Goal: Communication & Community: Answer question/provide support

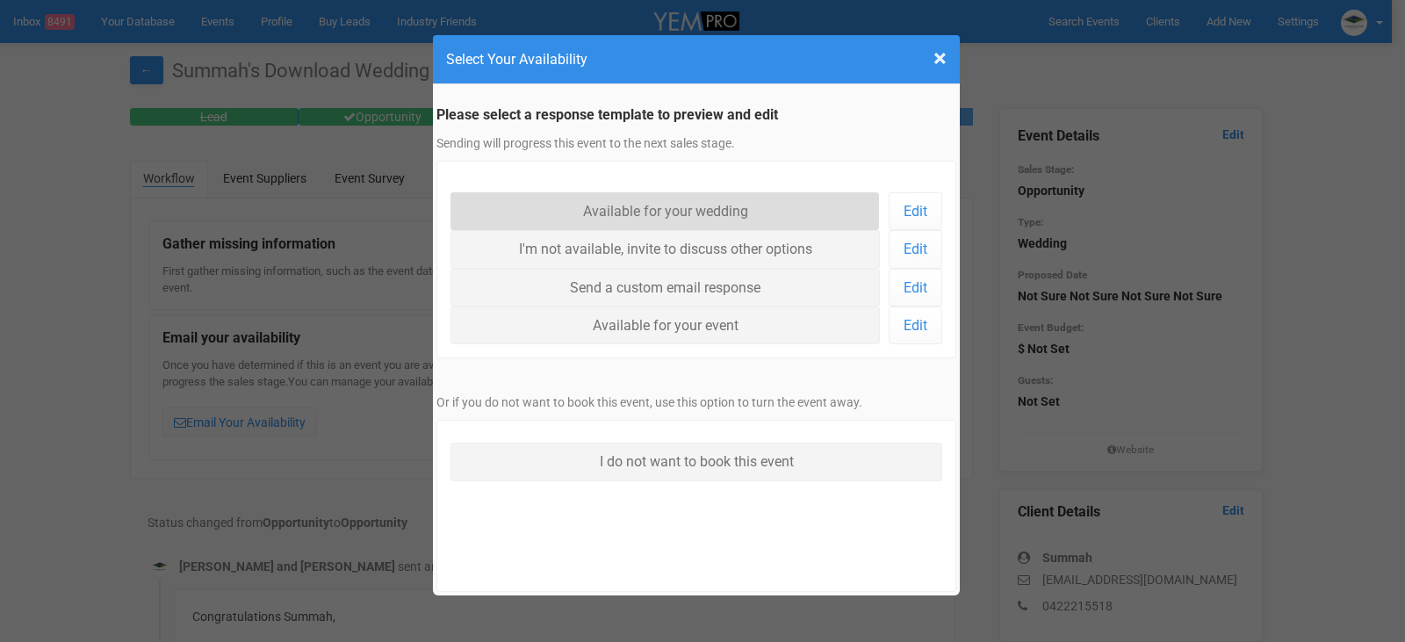
click at [718, 209] on link "Available for your wedding" at bounding box center [665, 211] width 429 height 38
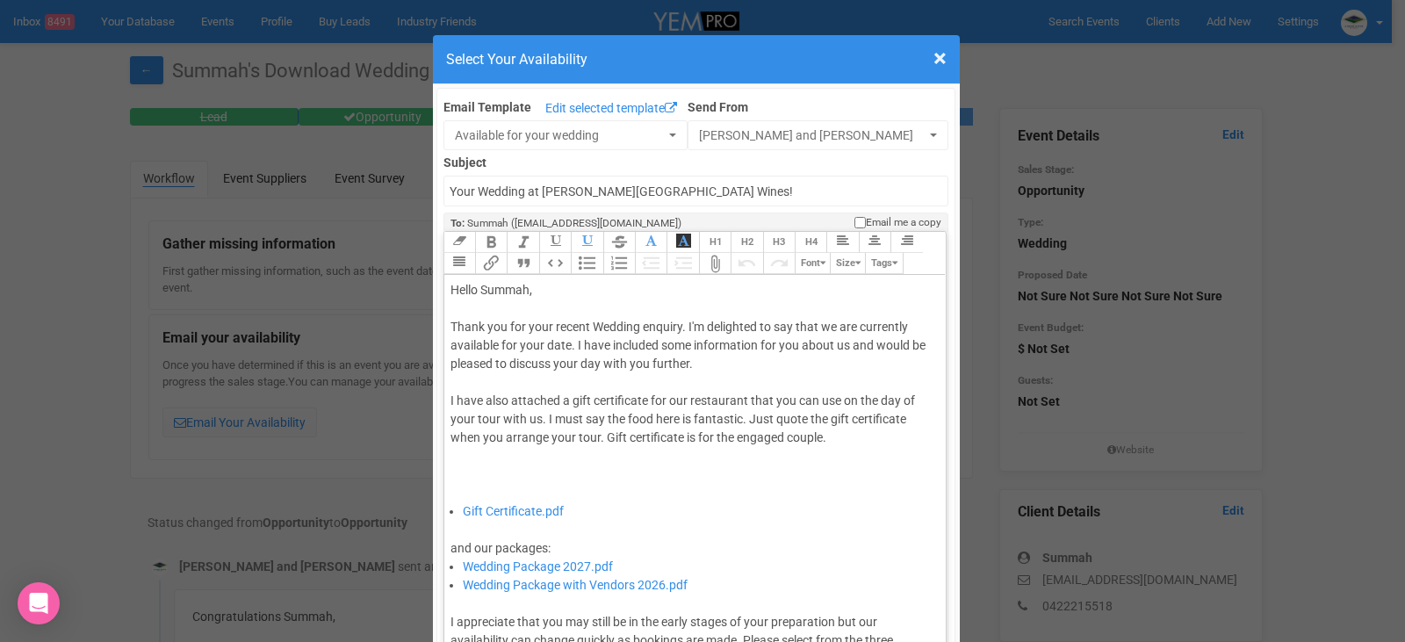
click at [567, 343] on div "Thank you for your recent Wedding enquiry. I'm delighted to say that we are cur…" at bounding box center [693, 410] width 484 height 184
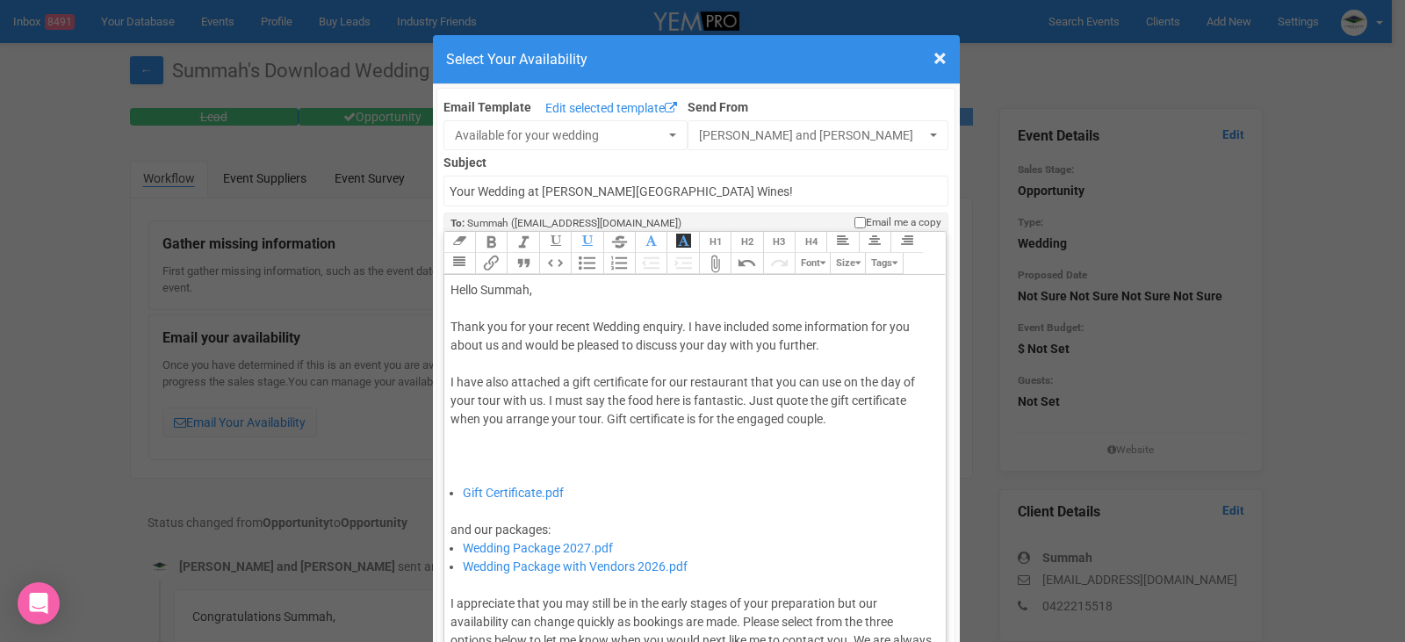
type trix-editor "<div>Hello Summah,&nbsp;</div><div><br></div><div>Thank you for your recent Wed…"
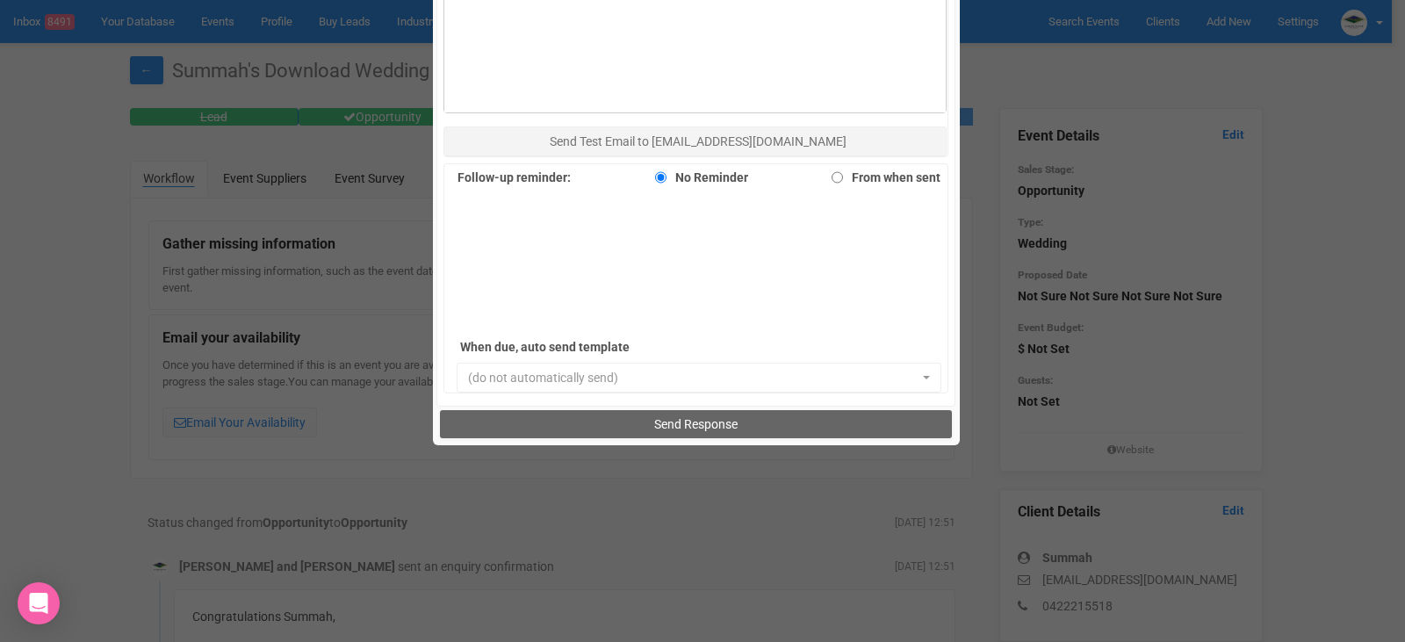
scroll to position [1208, 0]
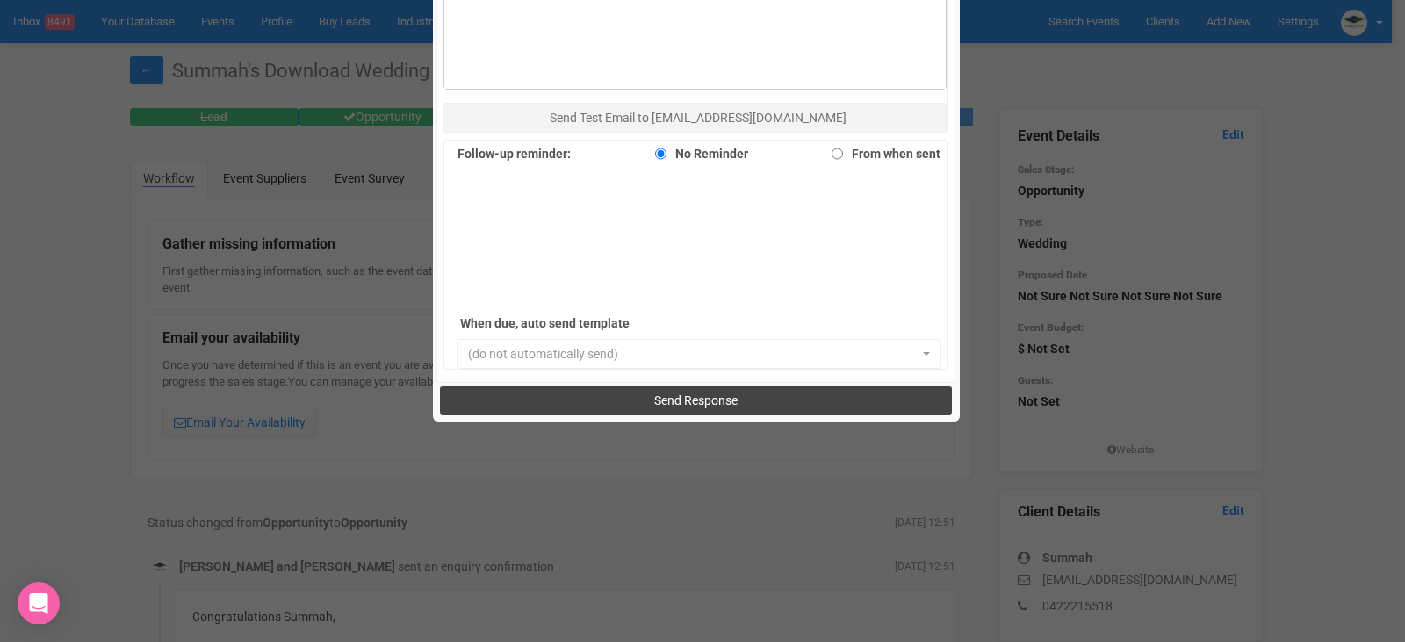
click at [660, 398] on span "Send Response" at bounding box center [695, 400] width 83 height 14
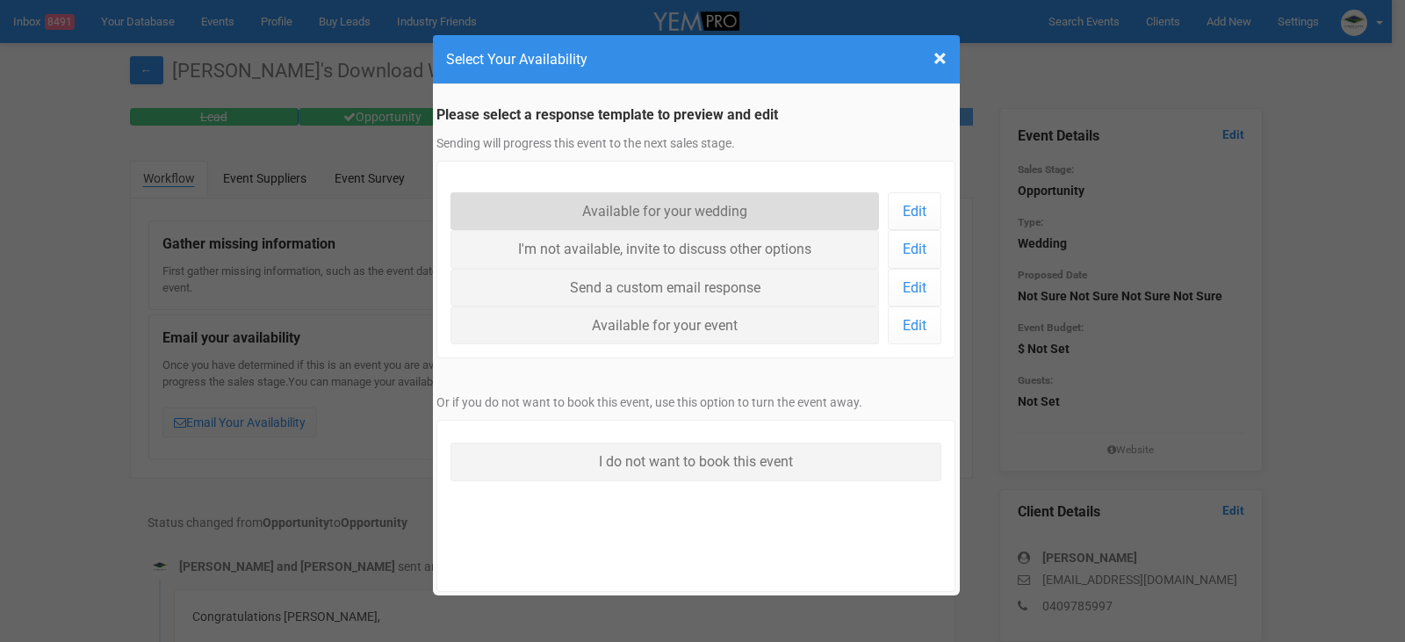
click at [706, 213] on link "Available for your wedding" at bounding box center [665, 211] width 429 height 38
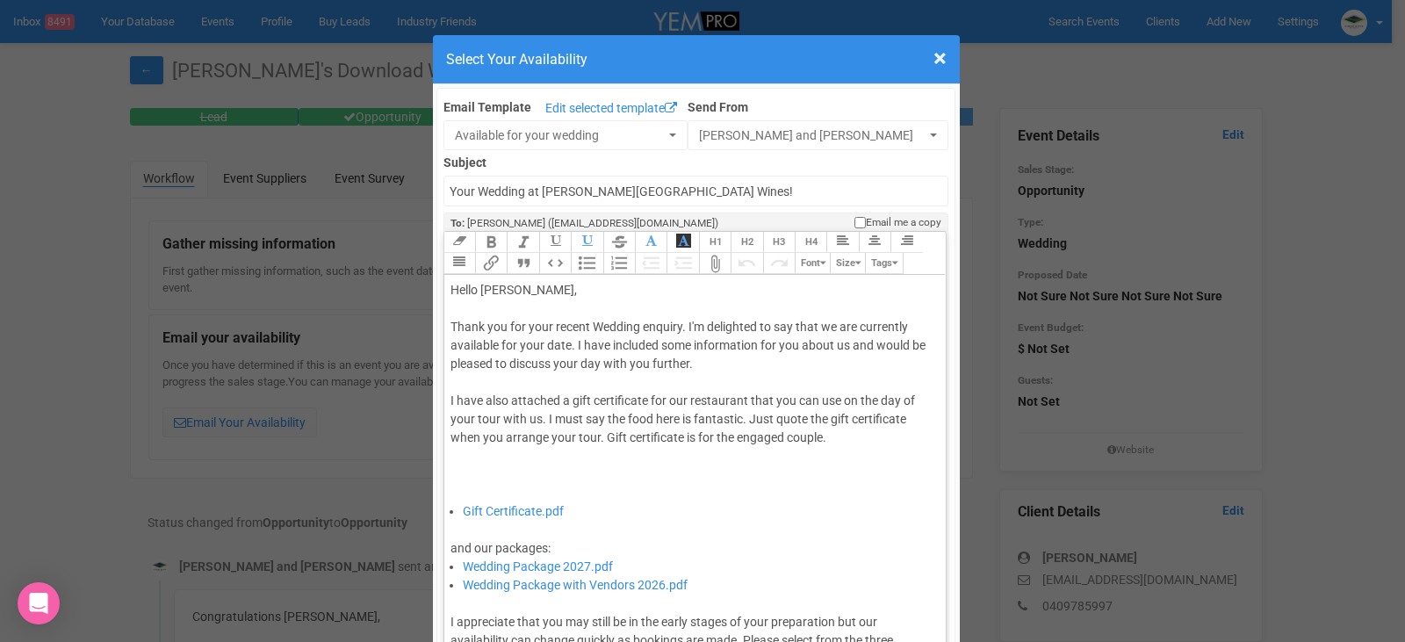
click at [568, 343] on div "Thank you for your recent Wedding enquiry. I'm delighted to say that we are cur…" at bounding box center [693, 410] width 484 height 184
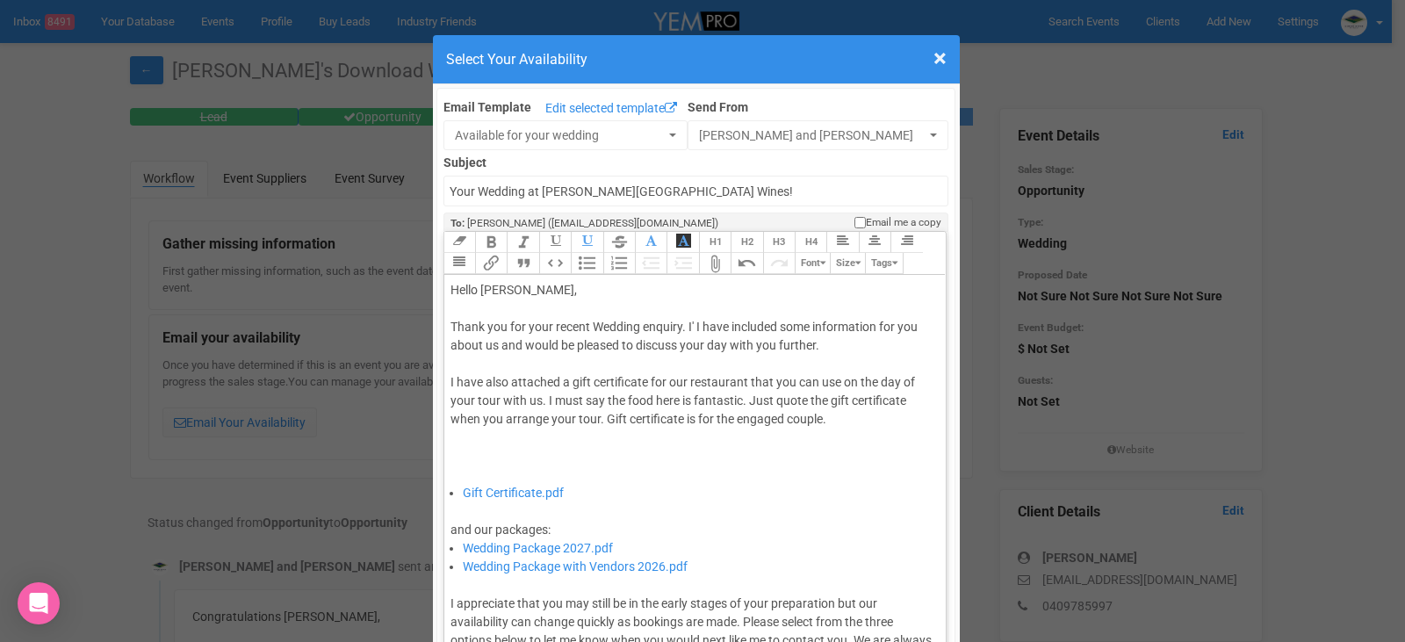
type trix-editor "<div>Hello Amy,&nbsp;</div><div><br></div><div>Thank you for your recent Weddin…"
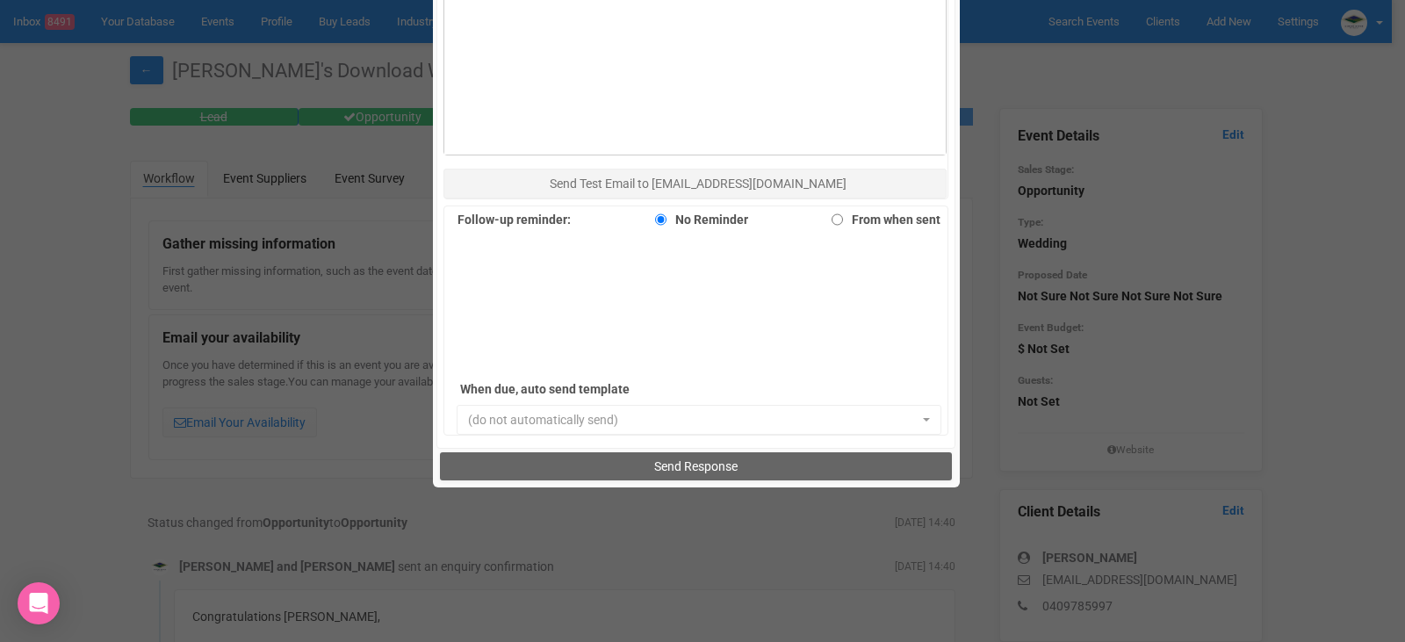
scroll to position [1208, 0]
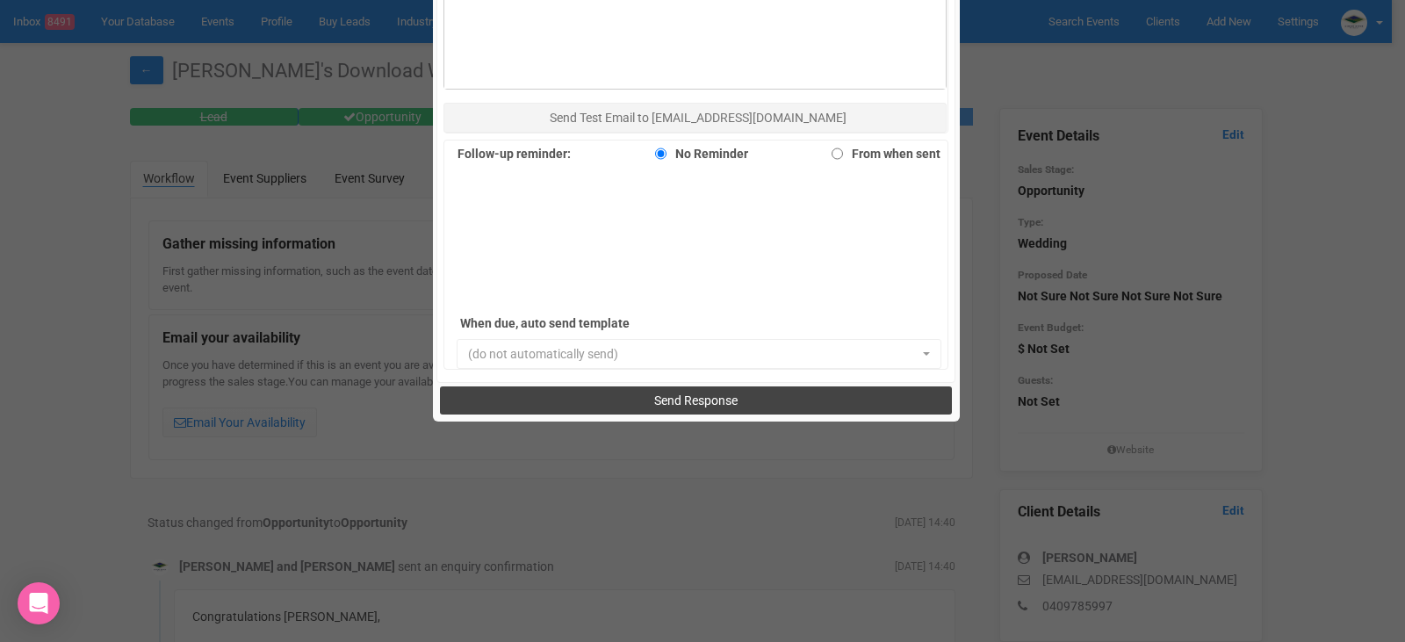
click at [695, 401] on span "Send Response" at bounding box center [695, 400] width 83 height 14
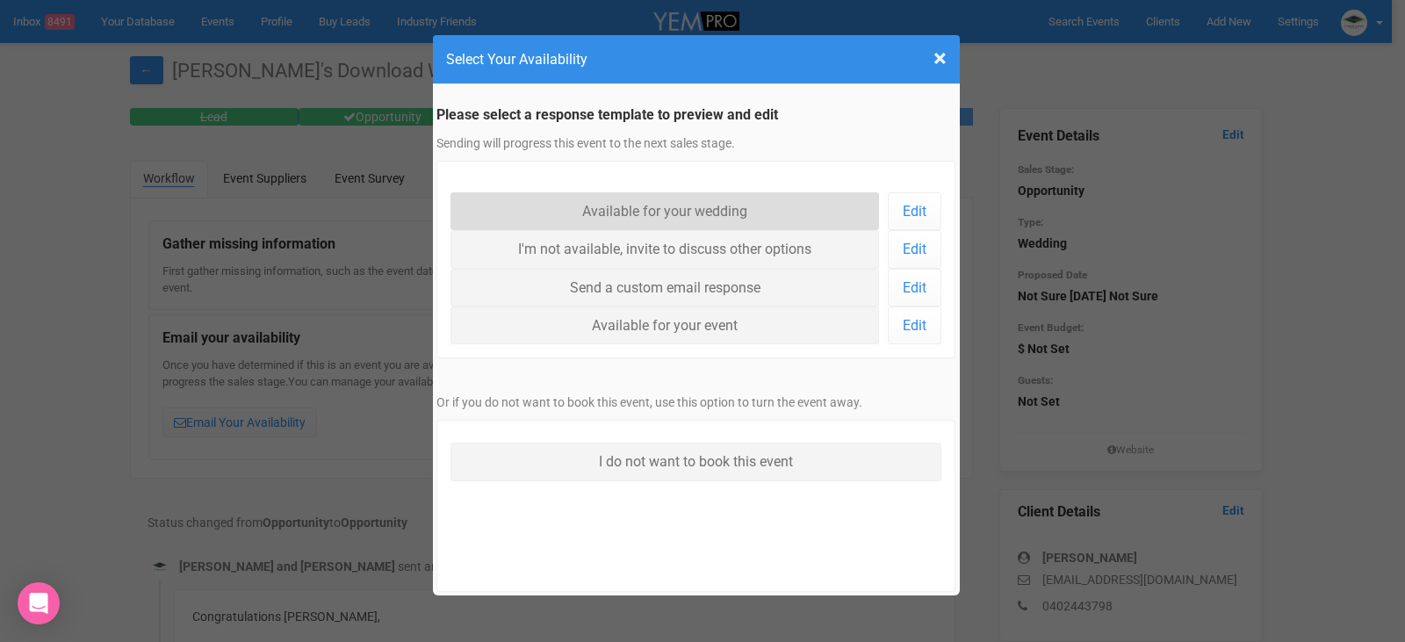
click at [756, 202] on link "Available for your wedding" at bounding box center [665, 211] width 429 height 38
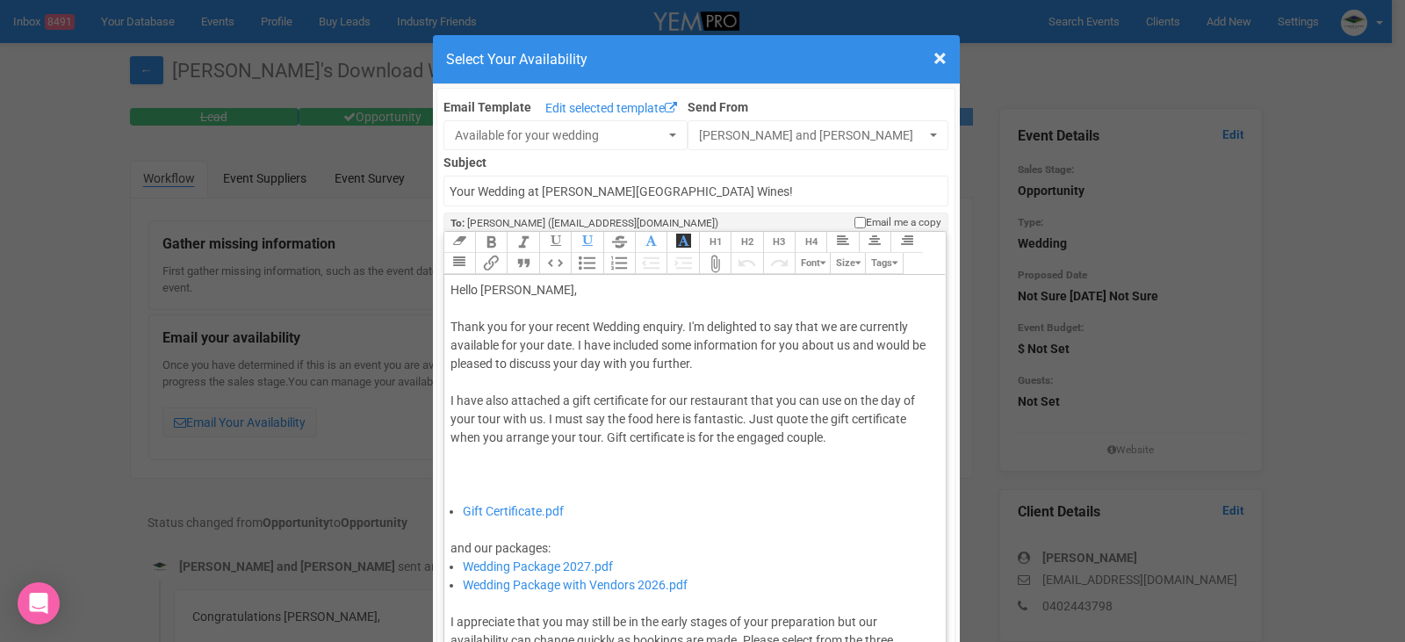
click at [567, 341] on div "Thank you for your recent Wedding enquiry. I'm delighted to say that we are cur…" at bounding box center [693, 410] width 484 height 184
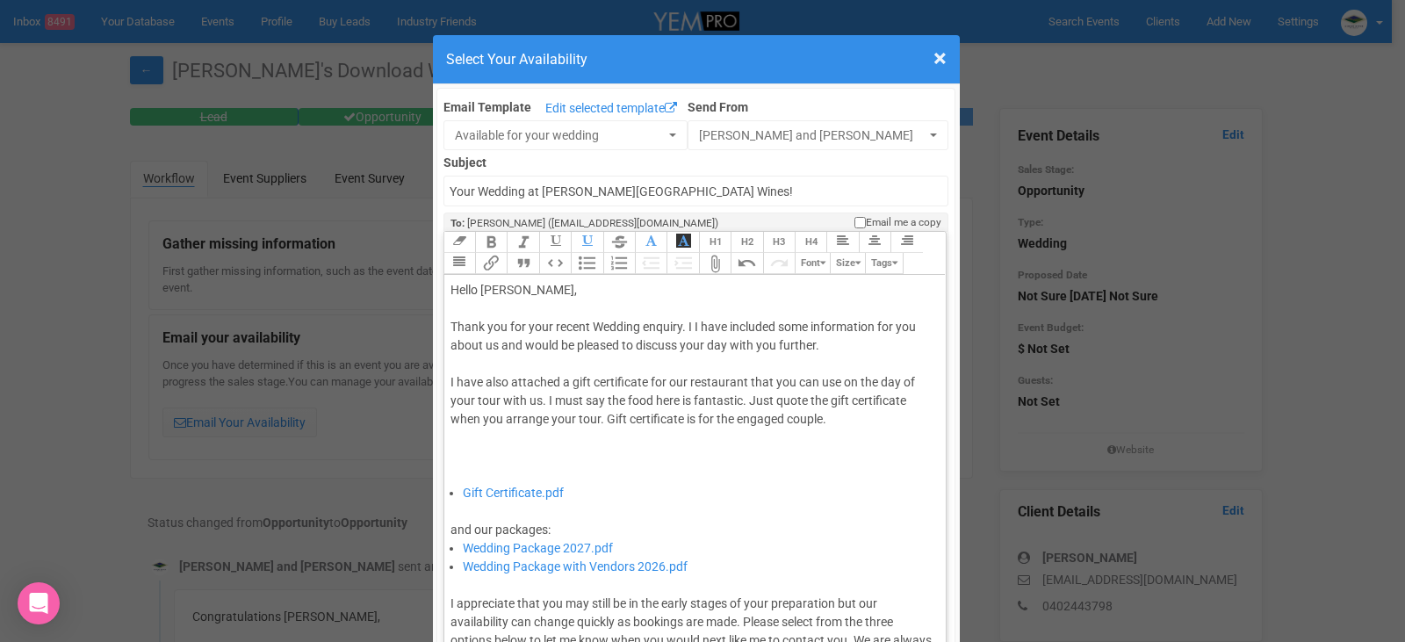
type trix-editor "<div>Hello Emma,&nbsp;</div><div><br></div><div>Thank you for your recent Weddi…"
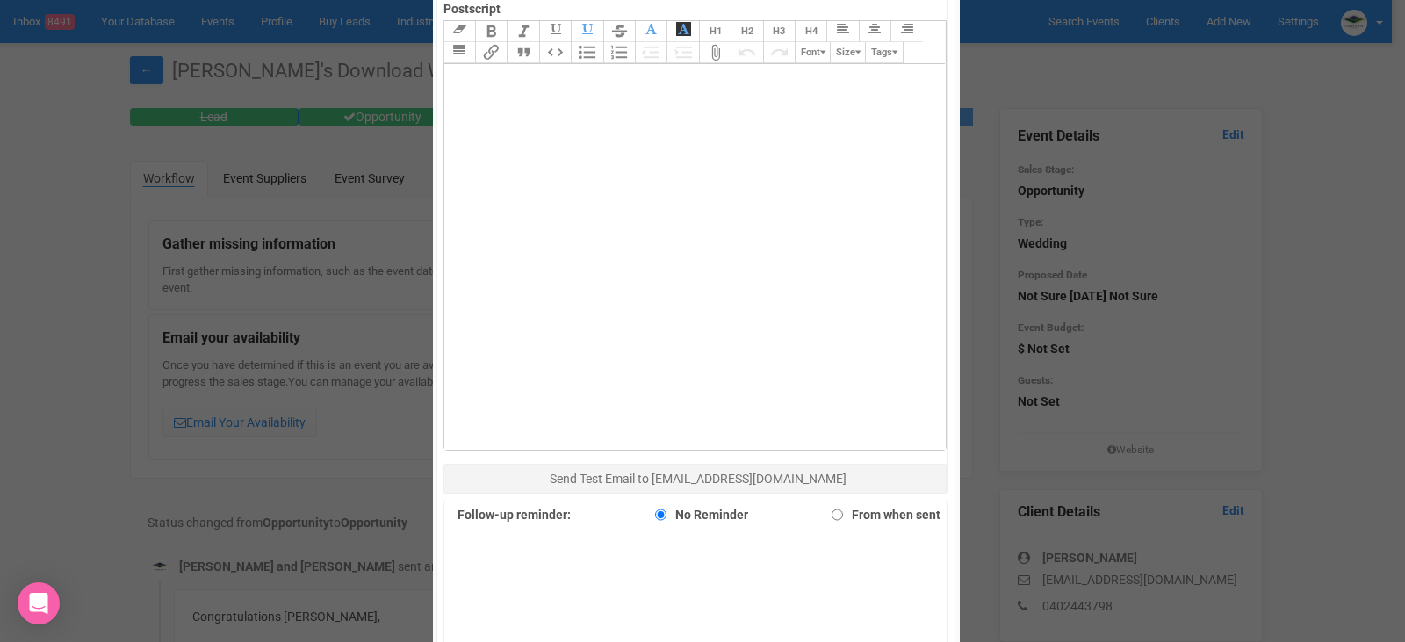
scroll to position [1054, 0]
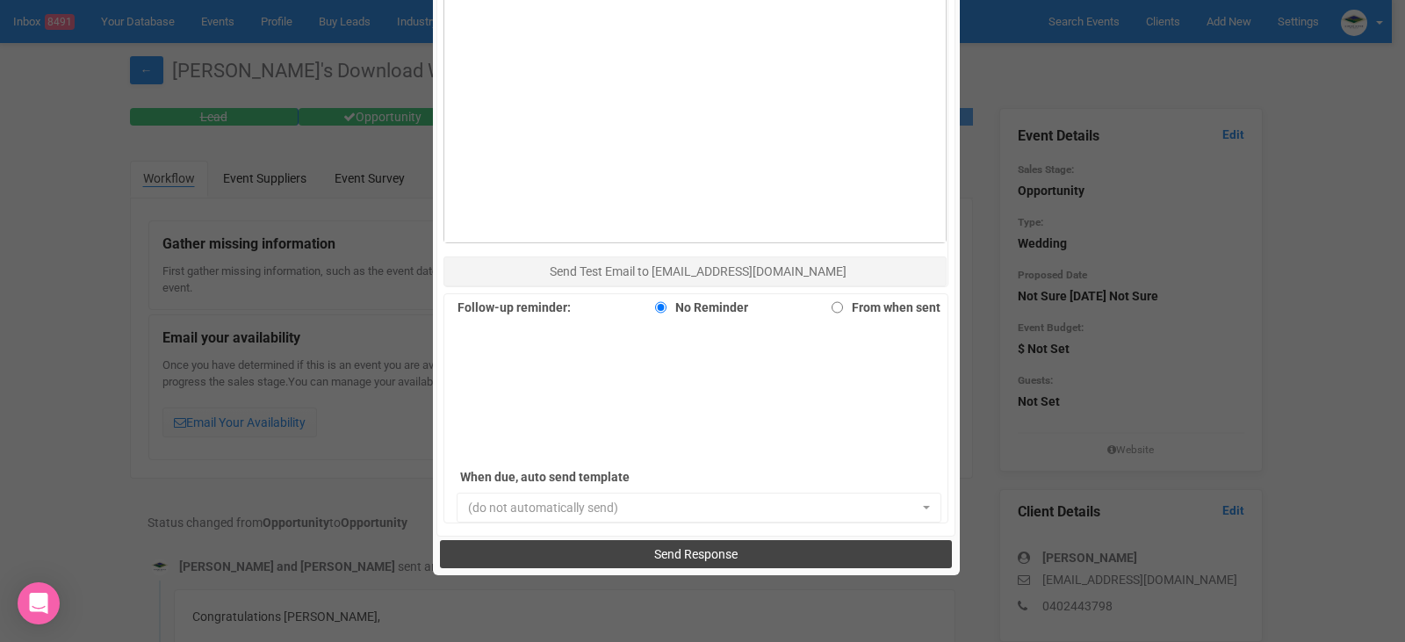
click at [662, 555] on span "Send Response" at bounding box center [695, 554] width 83 height 14
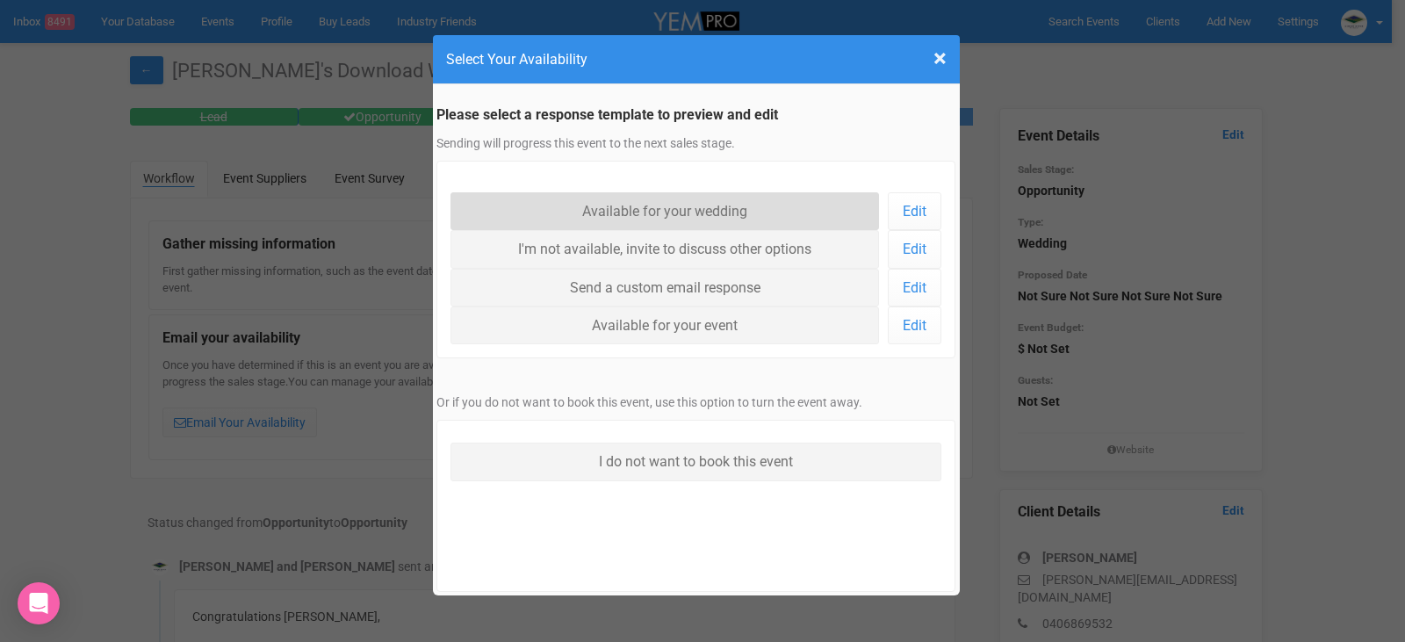
click at [694, 218] on link "Available for your wedding" at bounding box center [665, 211] width 429 height 38
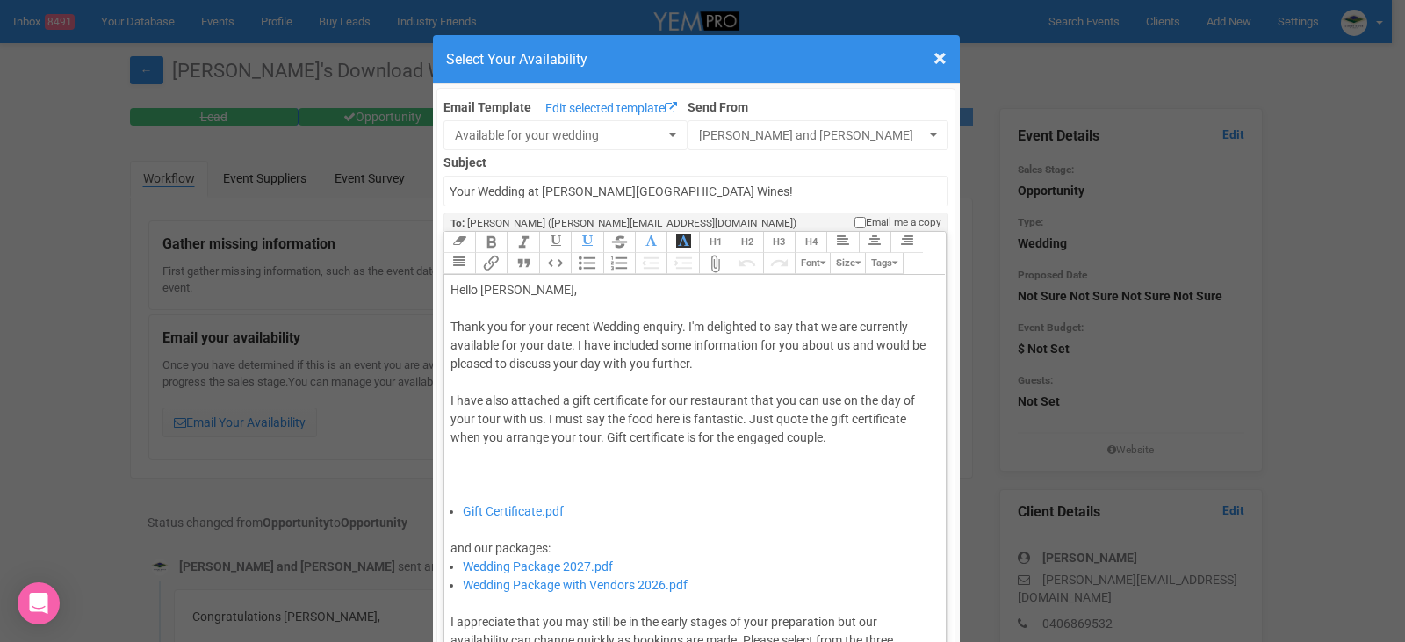
click at [569, 345] on div "Thank you for your recent Wedding enquiry. I'm delighted to say that we are cur…" at bounding box center [693, 410] width 484 height 184
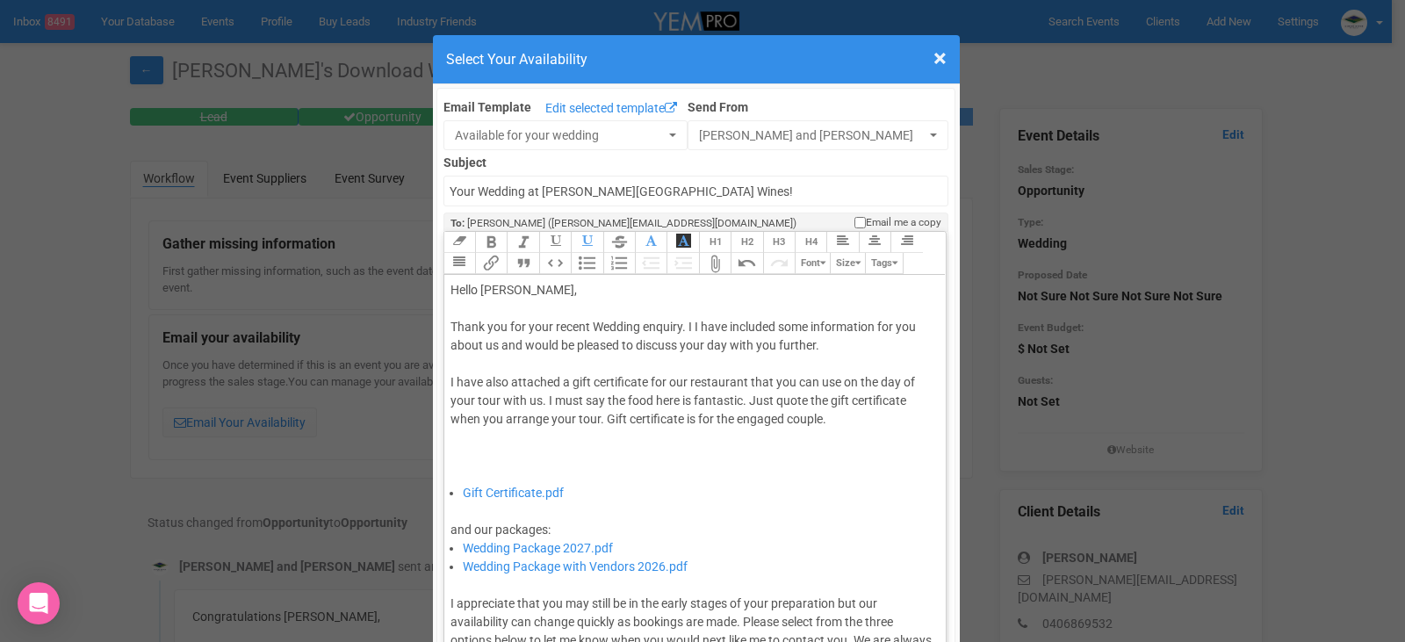
type trix-editor "<div>Hello Becky,&nbsp;</div><div><br></div><div>Thank you for your recent Wedd…"
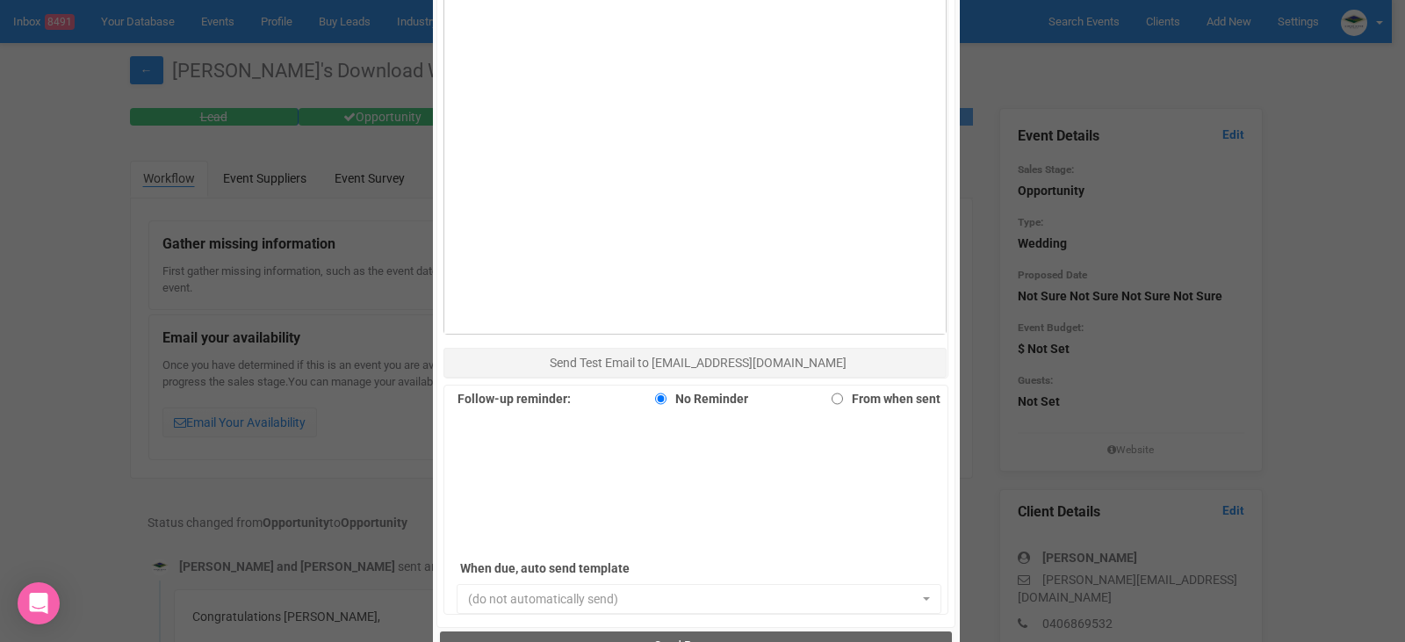
scroll to position [1142, 0]
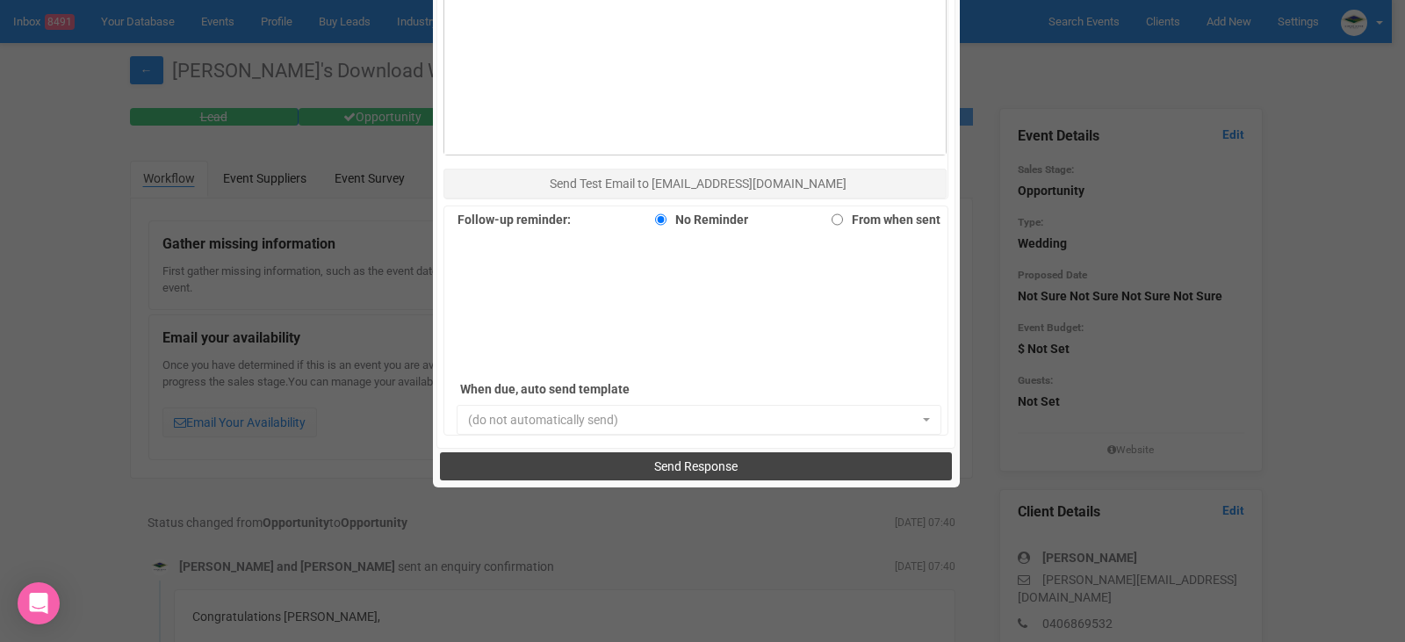
click at [717, 466] on span "Send Response" at bounding box center [695, 466] width 83 height 14
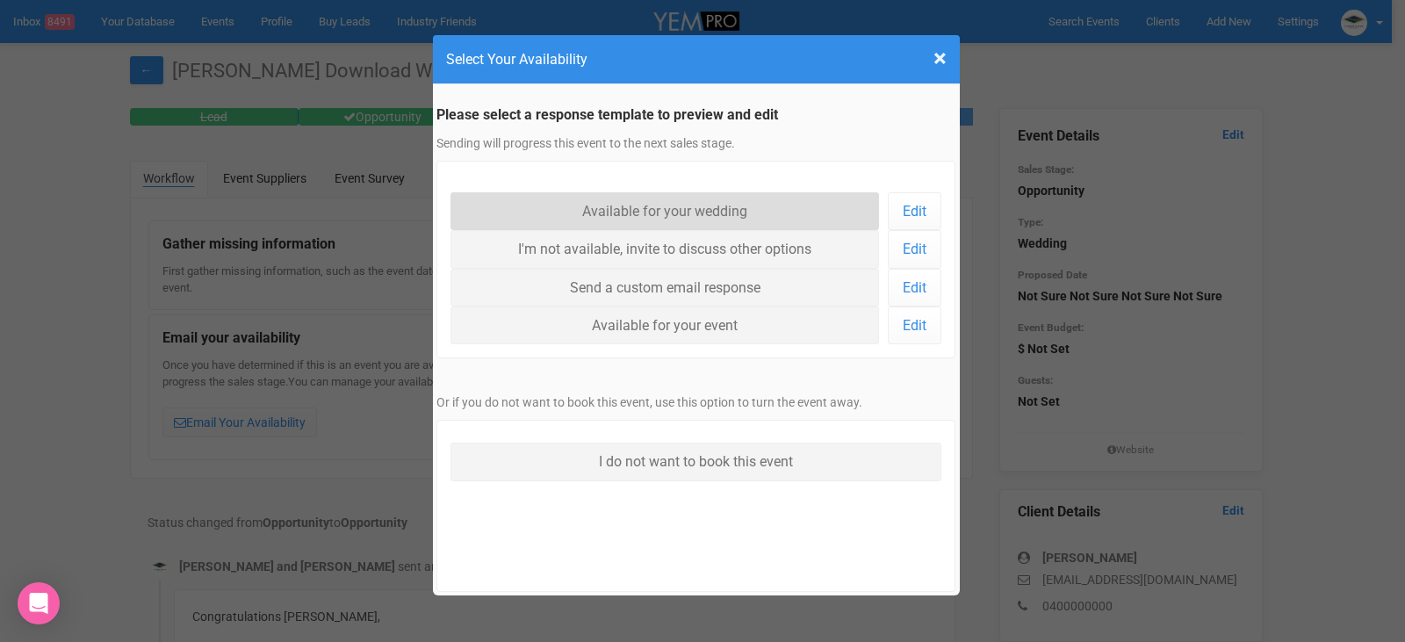
click at [697, 212] on link "Available for your wedding" at bounding box center [665, 211] width 429 height 38
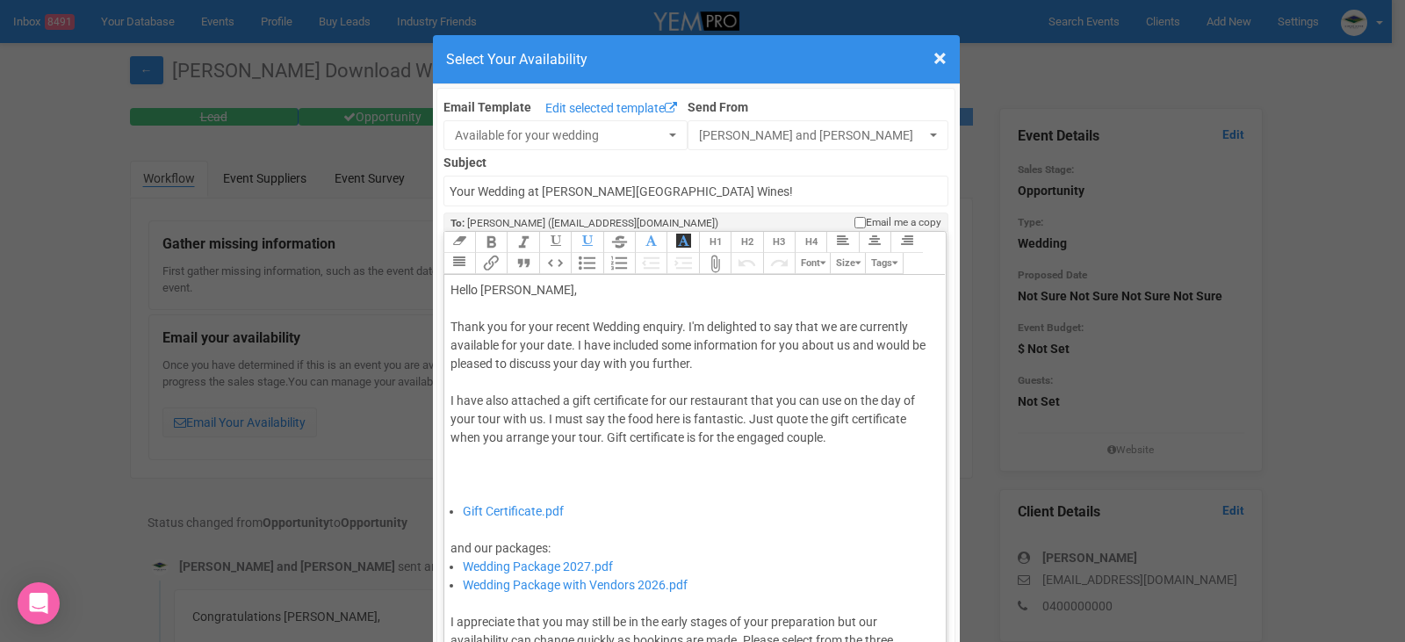
click at [570, 344] on div "Thank you for your recent Wedding enquiry. I'm delighted to say that we are cur…" at bounding box center [693, 410] width 484 height 184
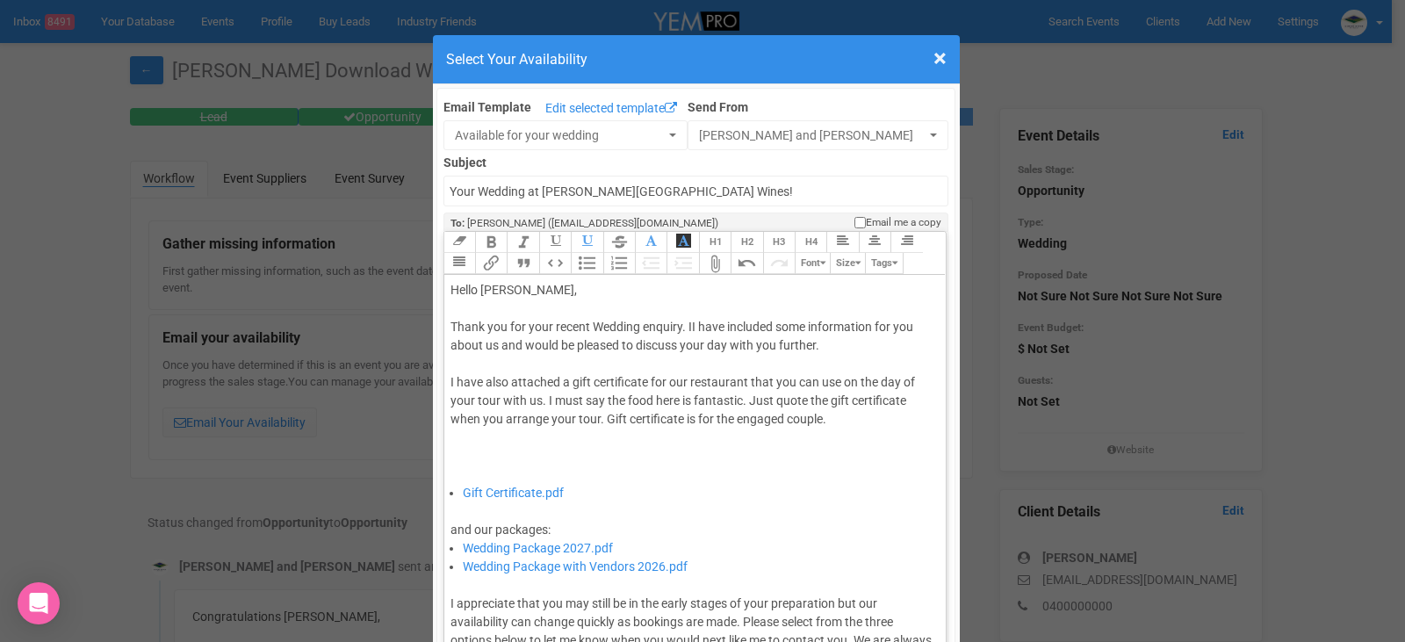
type trix-editor "<div>Hello Parris,&nbsp;</div><div><br></div><div>Thank you for your recent Wed…"
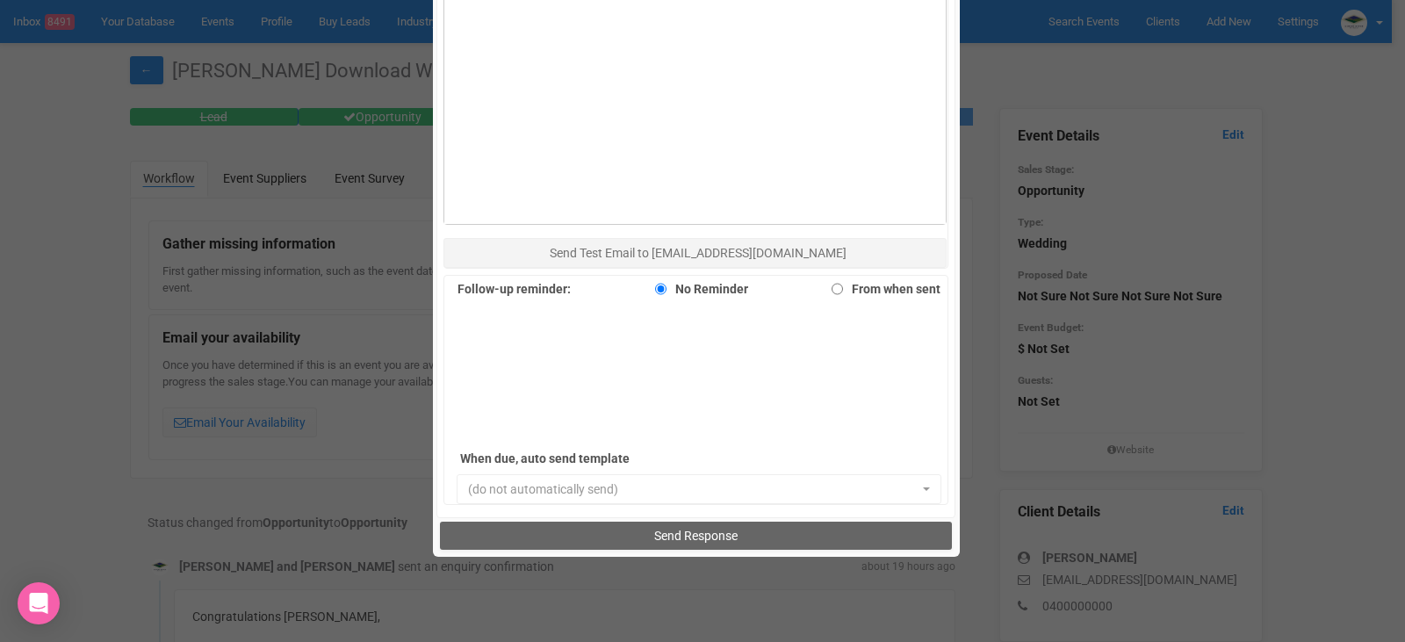
scroll to position [1208, 0]
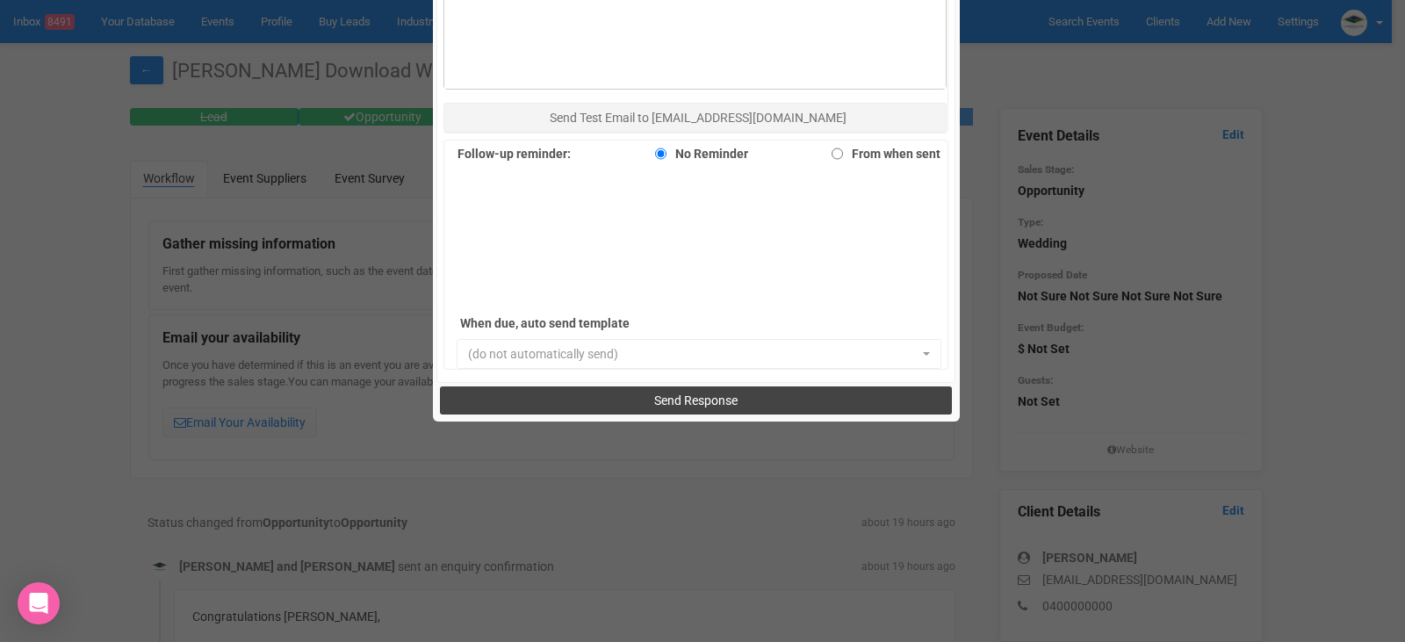
click at [699, 399] on span "Send Response" at bounding box center [695, 400] width 83 height 14
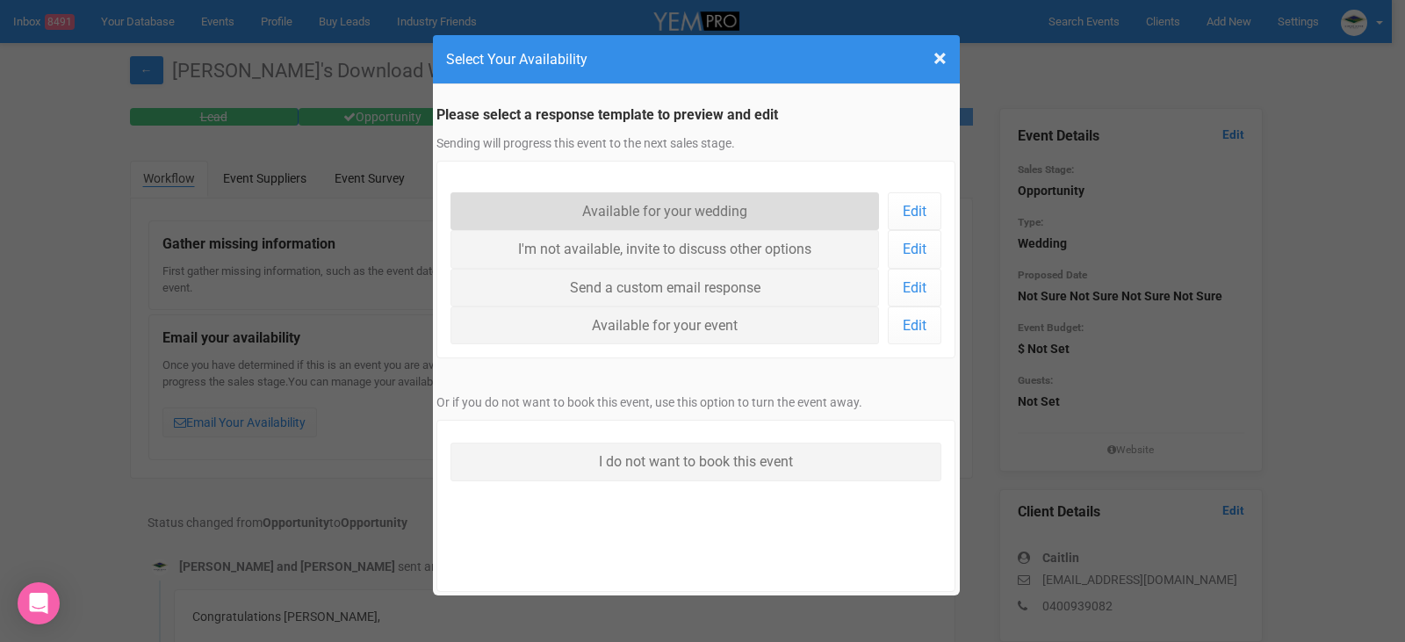
click at [772, 202] on link "Available for your wedding" at bounding box center [665, 211] width 429 height 38
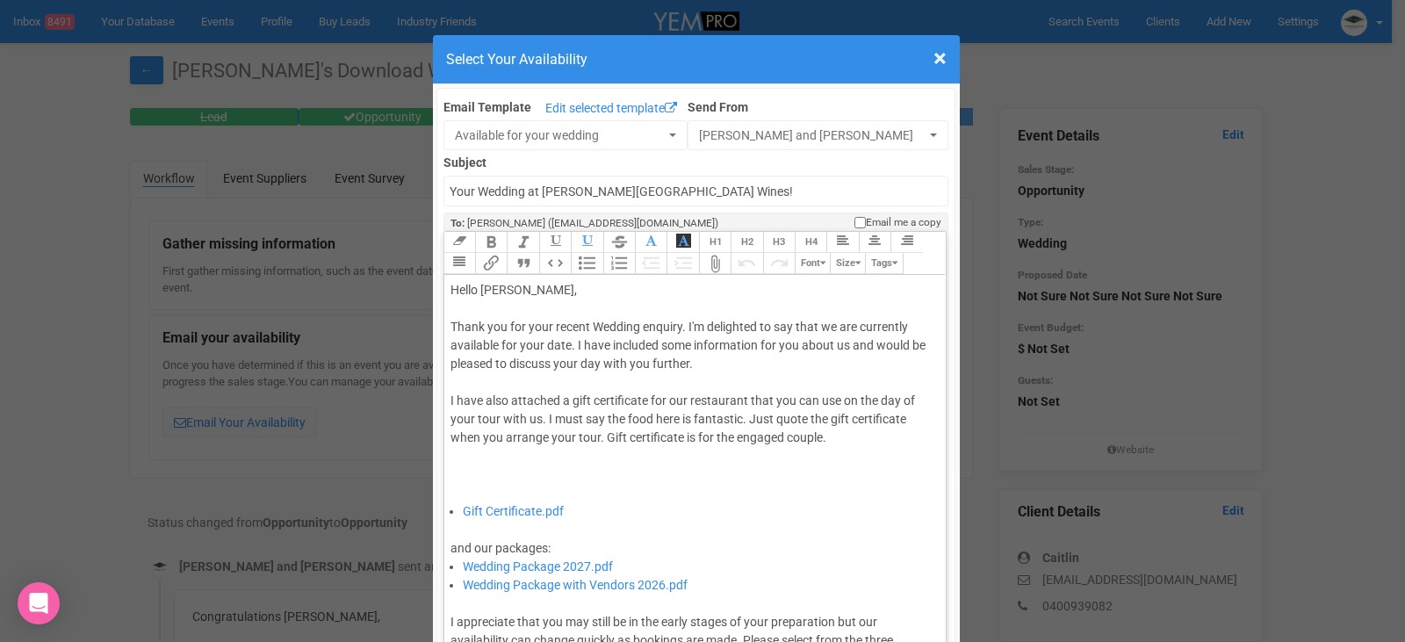
click at [568, 346] on div "Thank you for your recent Wedding enquiry. I'm delighted to say that we are cur…" at bounding box center [693, 410] width 484 height 184
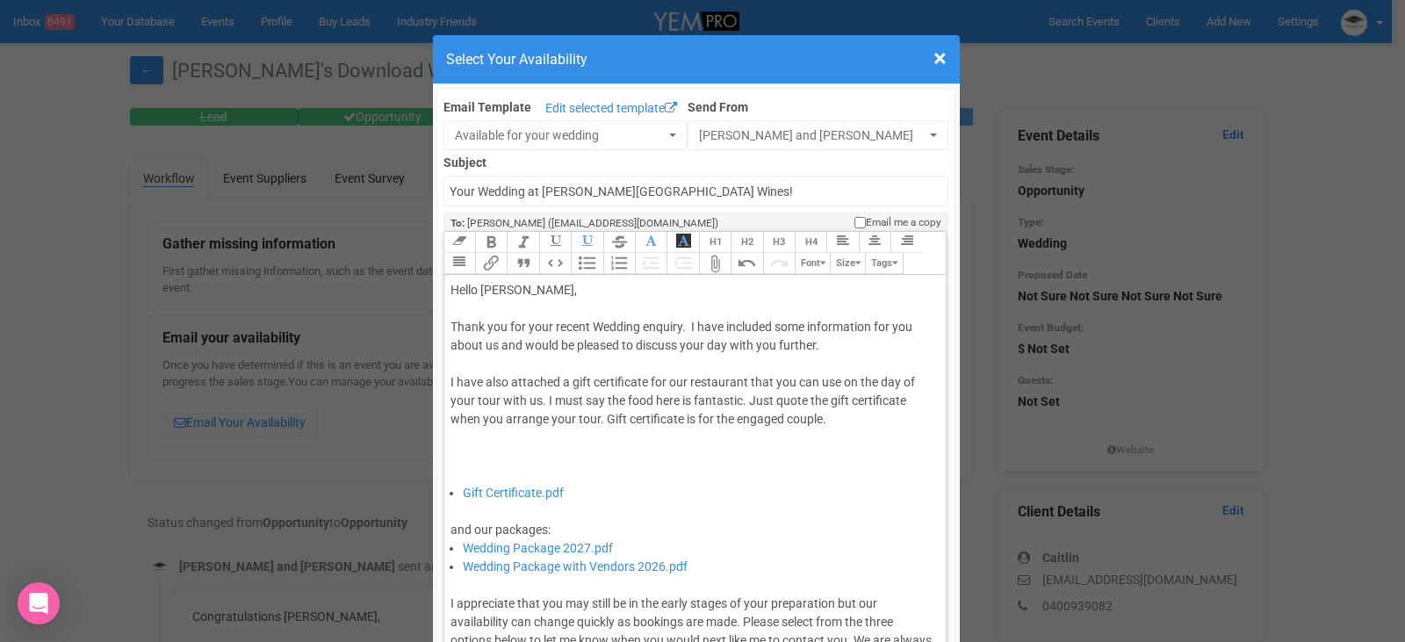
type trix-editor "<div>Hello Caitlin,&nbsp;</div><div><br></div><div>Thank you for your recent We…"
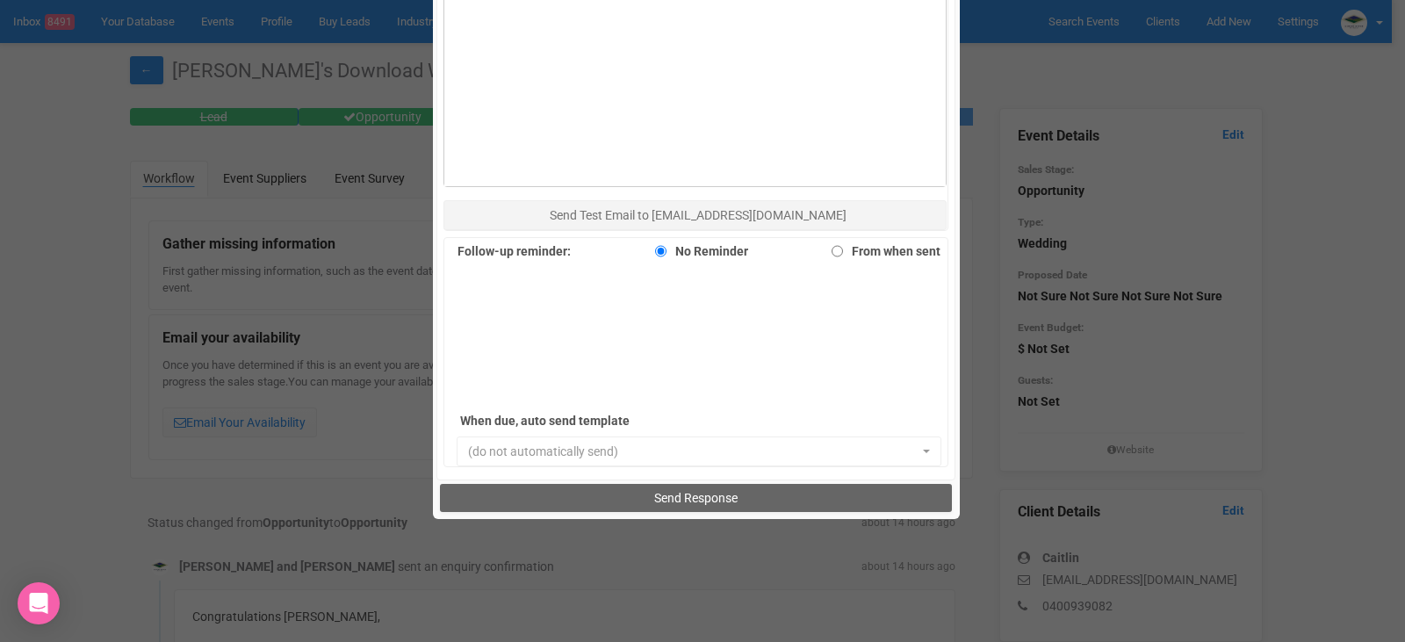
scroll to position [1142, 0]
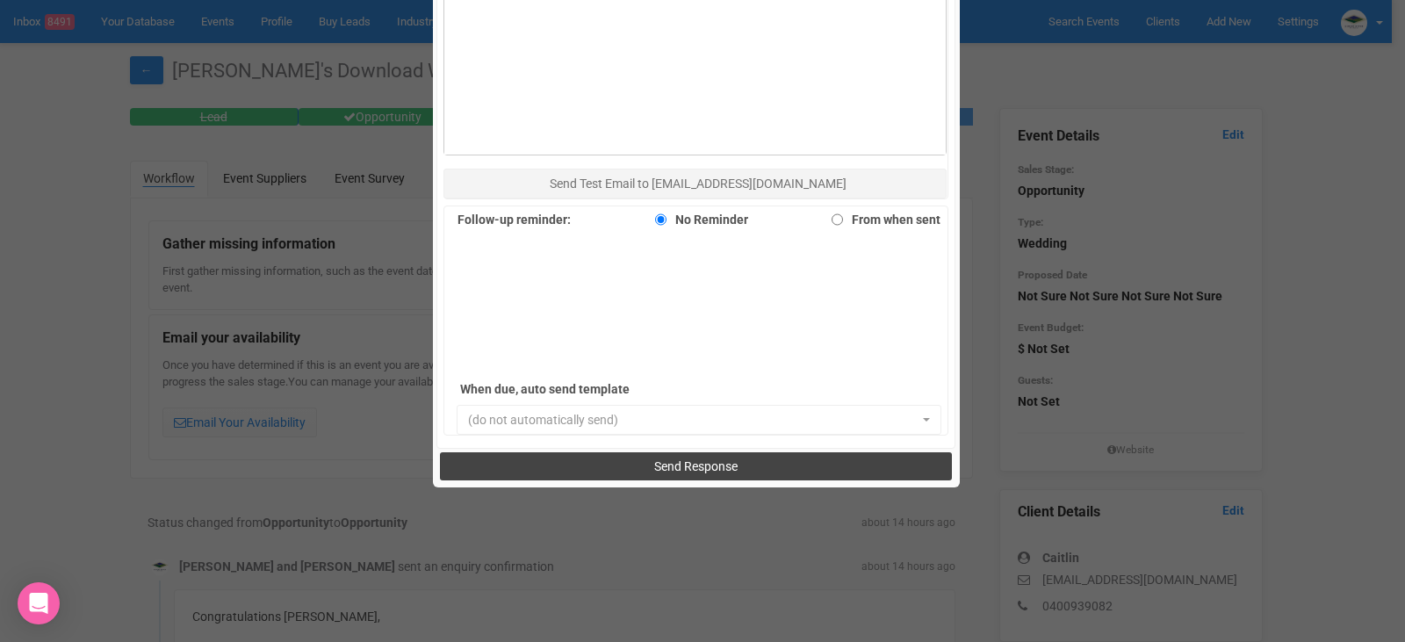
click at [707, 469] on span "Send Response" at bounding box center [695, 466] width 83 height 14
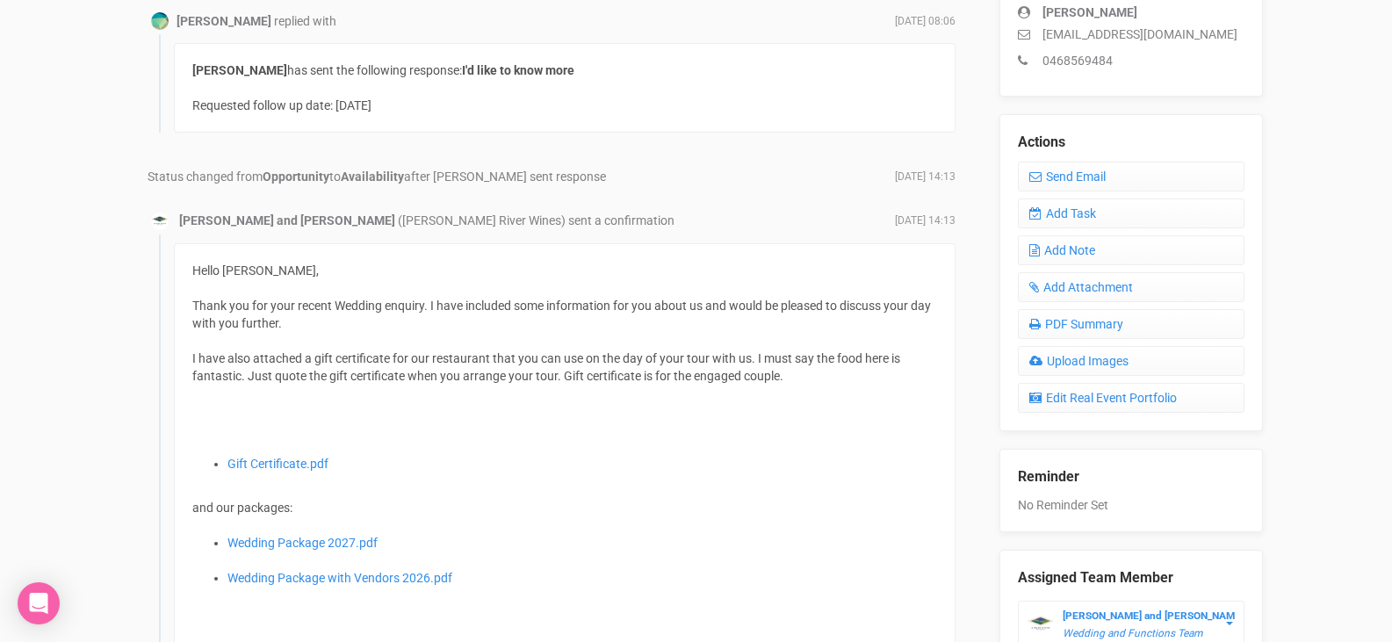
scroll to position [439, 0]
